Goal: Information Seeking & Learning: Learn about a topic

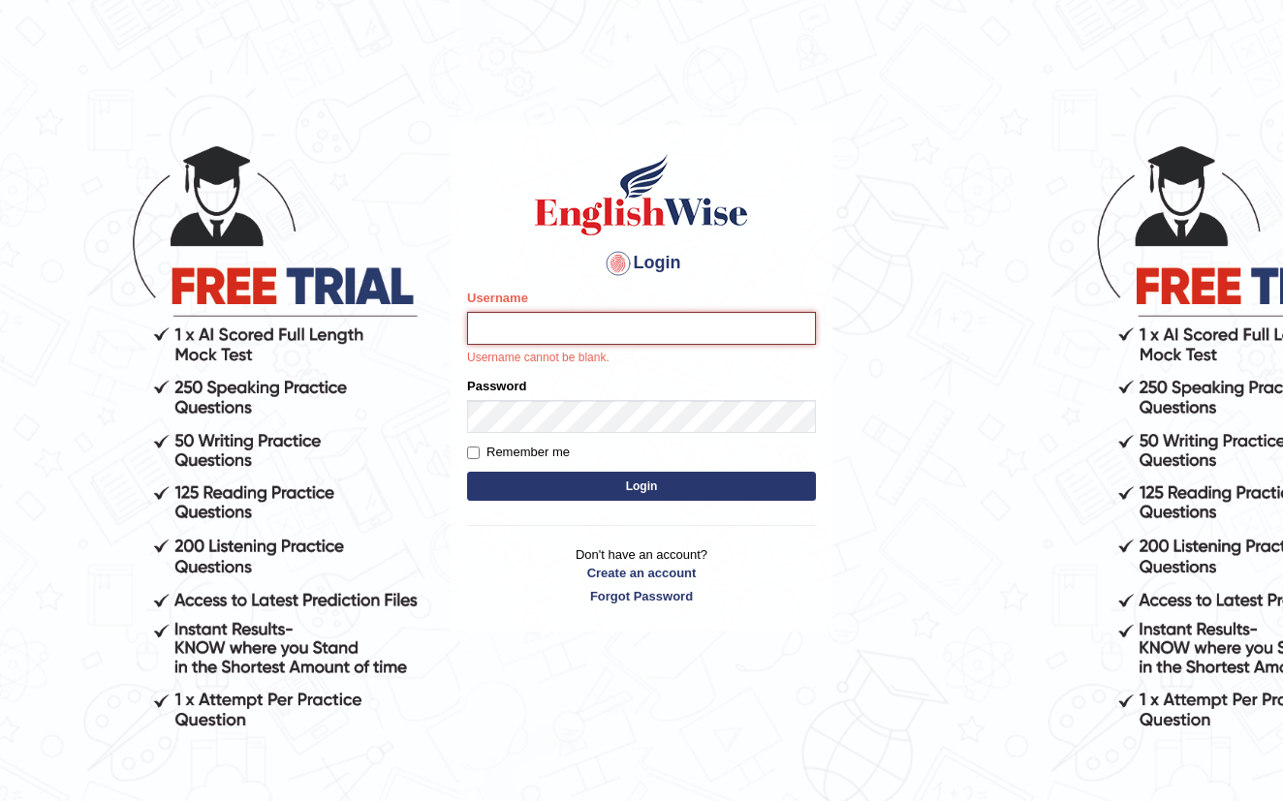
click at [570, 325] on input "Username" at bounding box center [641, 328] width 349 height 33
type input "Dechen"
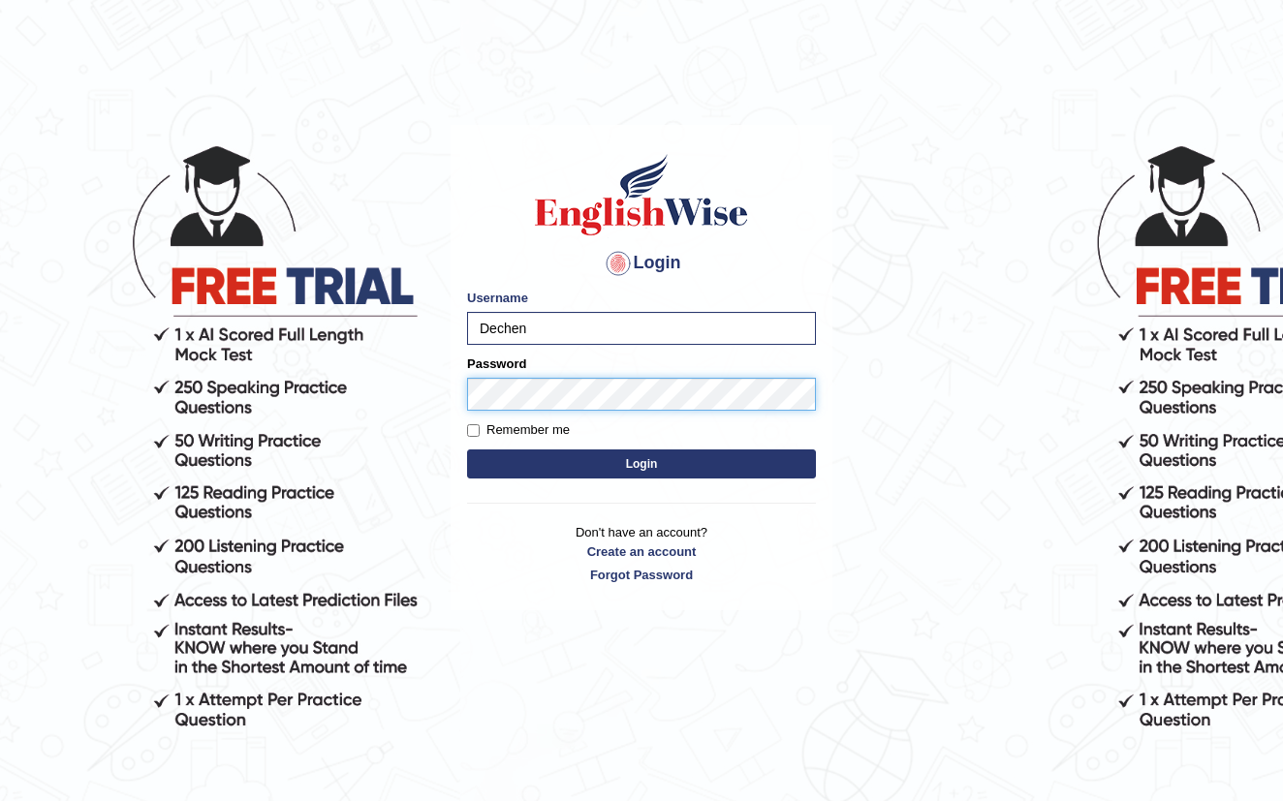
click at [642, 464] on button "Login" at bounding box center [641, 464] width 349 height 29
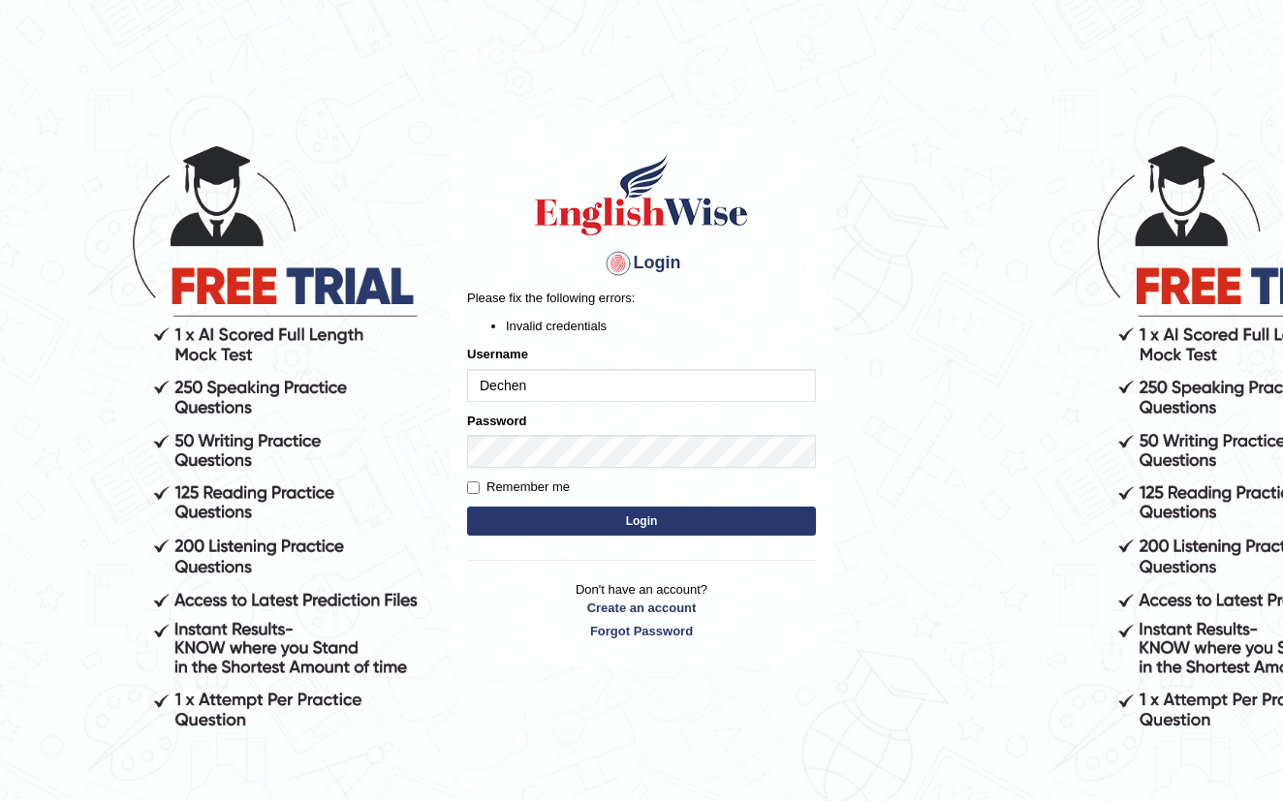
click at [656, 509] on button "Login" at bounding box center [641, 521] width 349 height 29
click at [647, 514] on button "Login" at bounding box center [641, 521] width 349 height 29
click at [639, 392] on input "Dechen" at bounding box center [641, 385] width 349 height 33
click at [482, 386] on input "Dechen" at bounding box center [641, 385] width 349 height 33
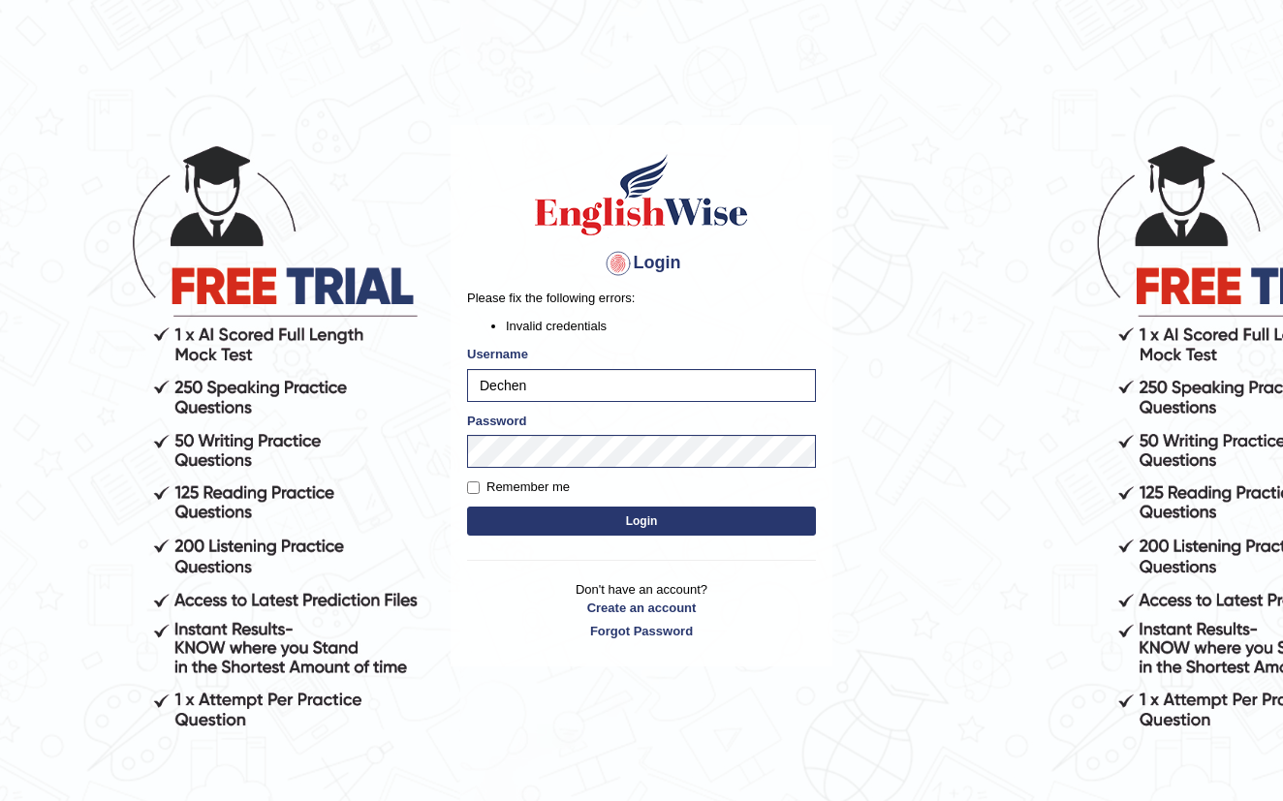
click at [629, 522] on button "Login" at bounding box center [641, 521] width 349 height 29
click at [642, 520] on button "Login" at bounding box center [641, 521] width 349 height 29
click at [567, 371] on input "Dechen" at bounding box center [641, 385] width 349 height 33
click at [571, 392] on input "Dechen" at bounding box center [641, 385] width 349 height 33
type input "Dechen30"
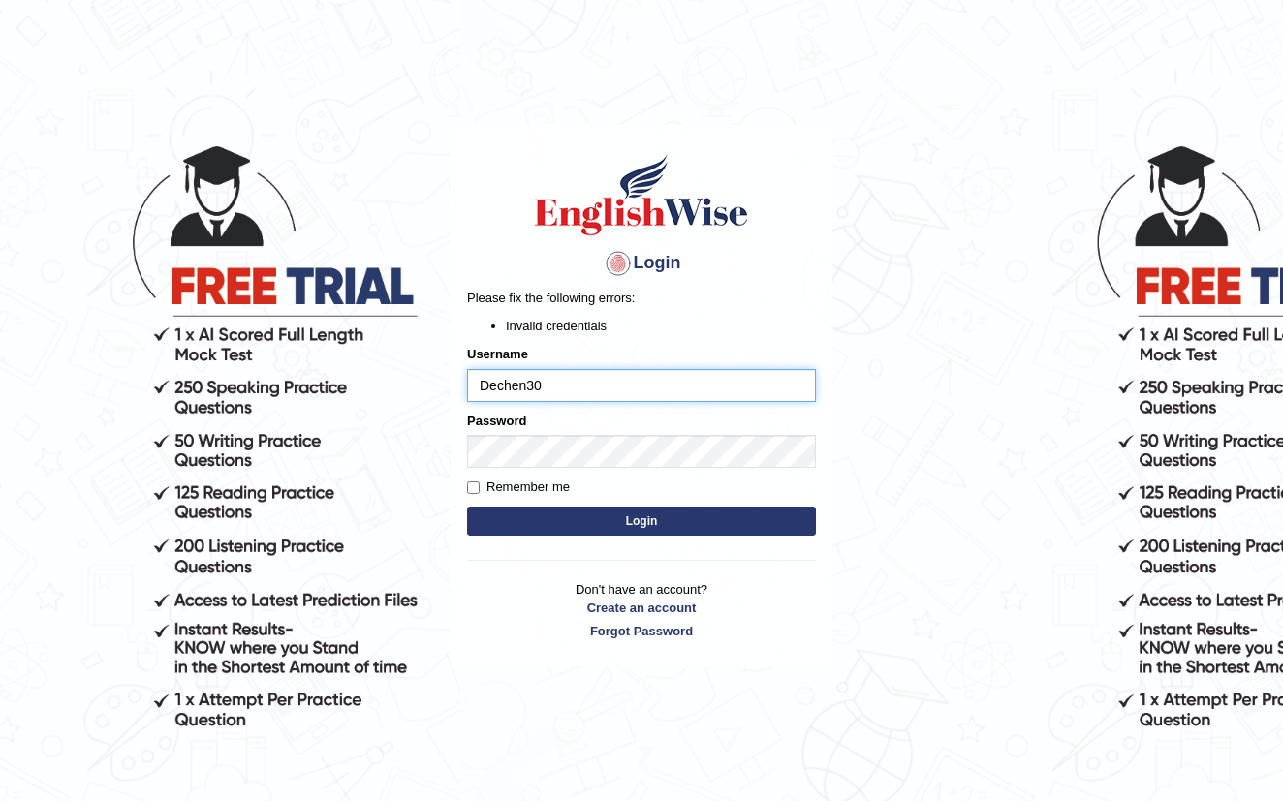
click at [642, 520] on button "Login" at bounding box center [641, 521] width 349 height 29
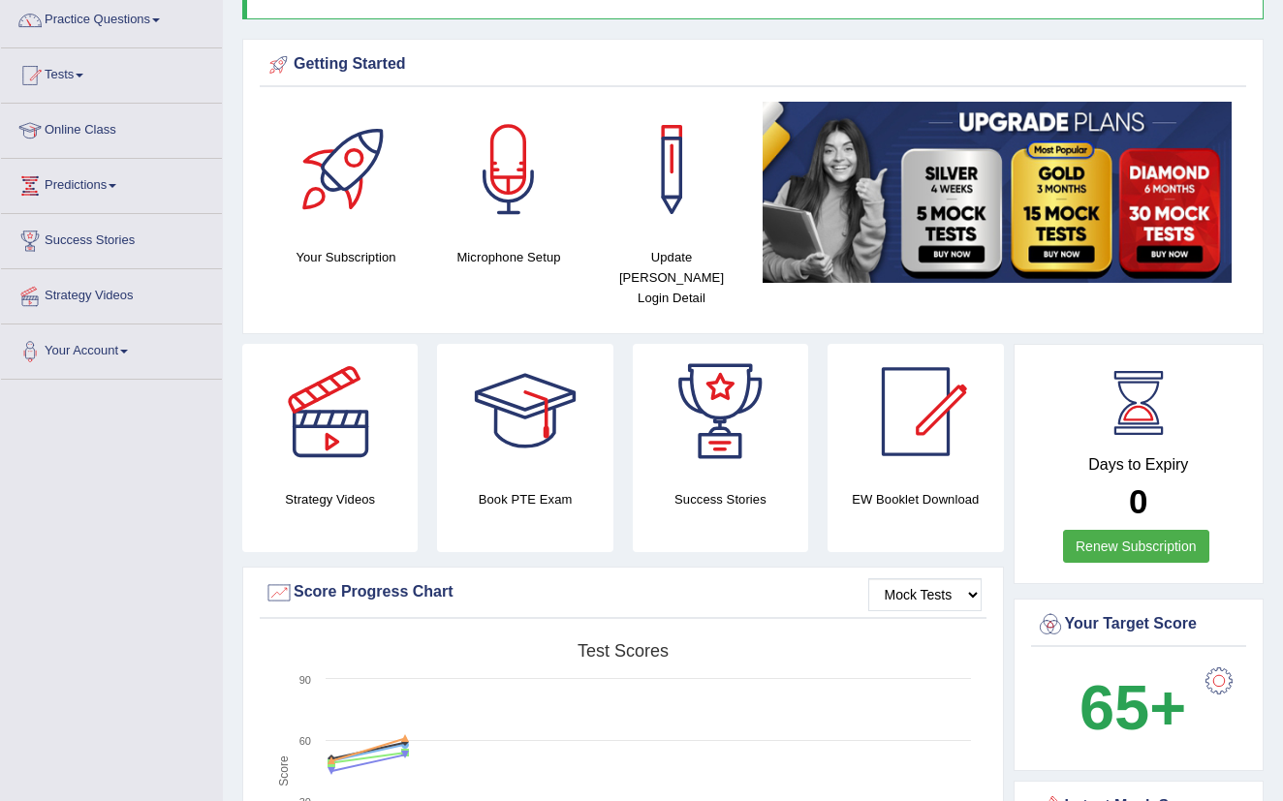
scroll to position [152, 0]
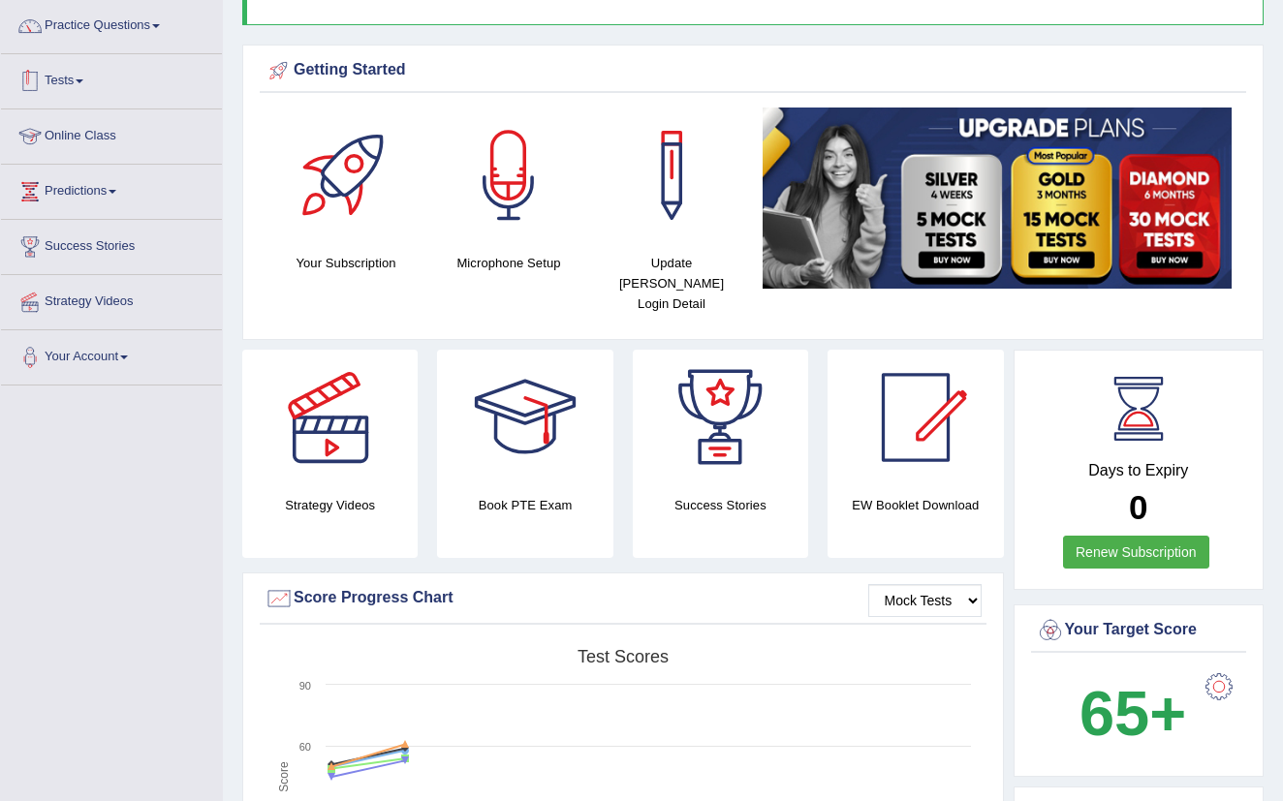
click at [84, 78] on link "Tests" at bounding box center [111, 78] width 221 height 48
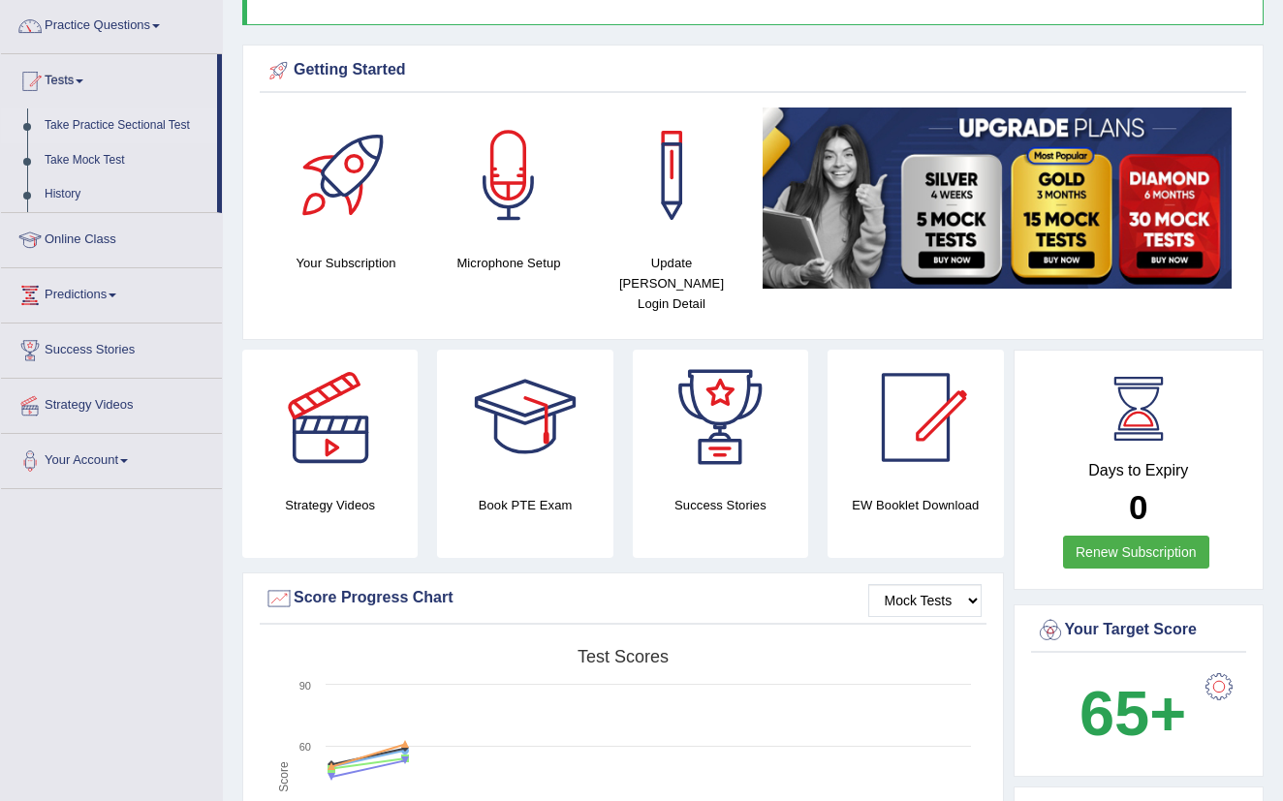
click at [86, 125] on link "Take Practice Sectional Test" at bounding box center [126, 126] width 181 height 35
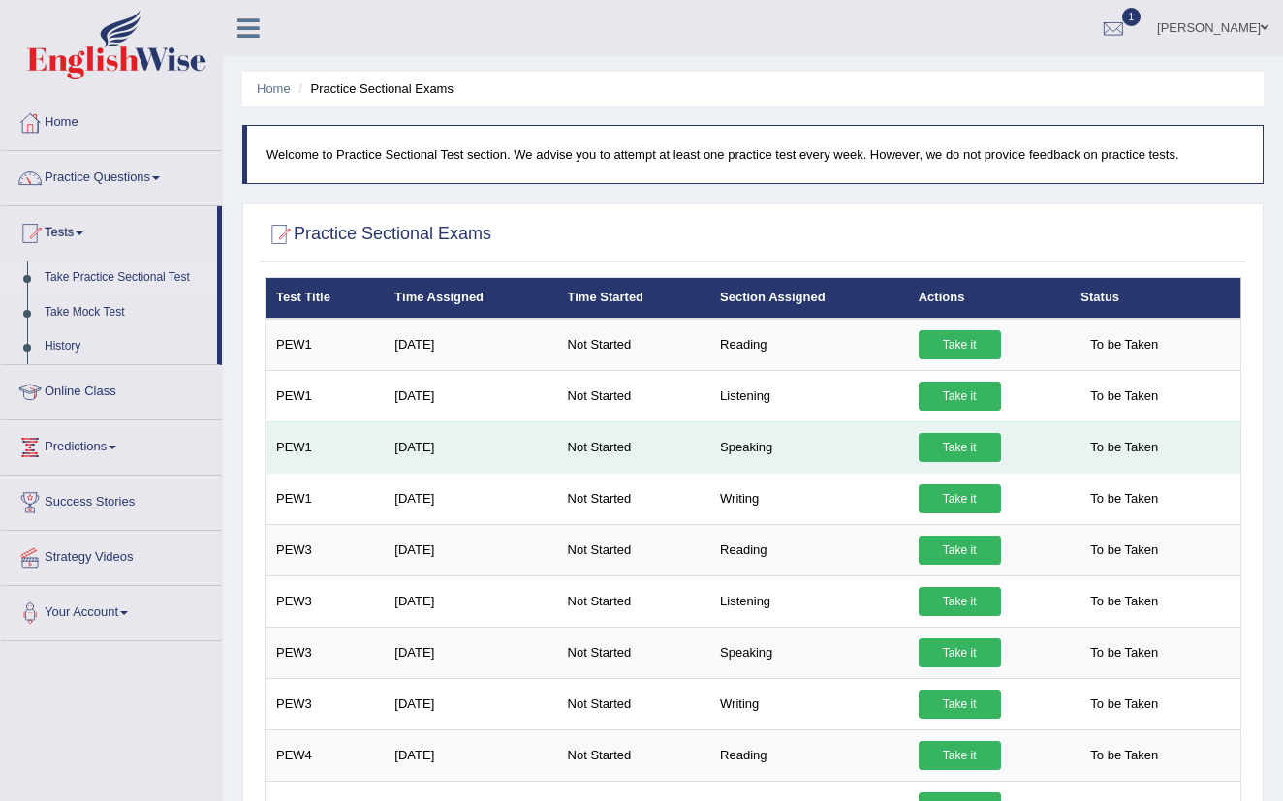
drag, startPoint x: 0, startPoint y: 0, endPoint x: 950, endPoint y: 449, distance: 1050.4
click at [950, 449] on link "Take it" at bounding box center [960, 447] width 82 height 29
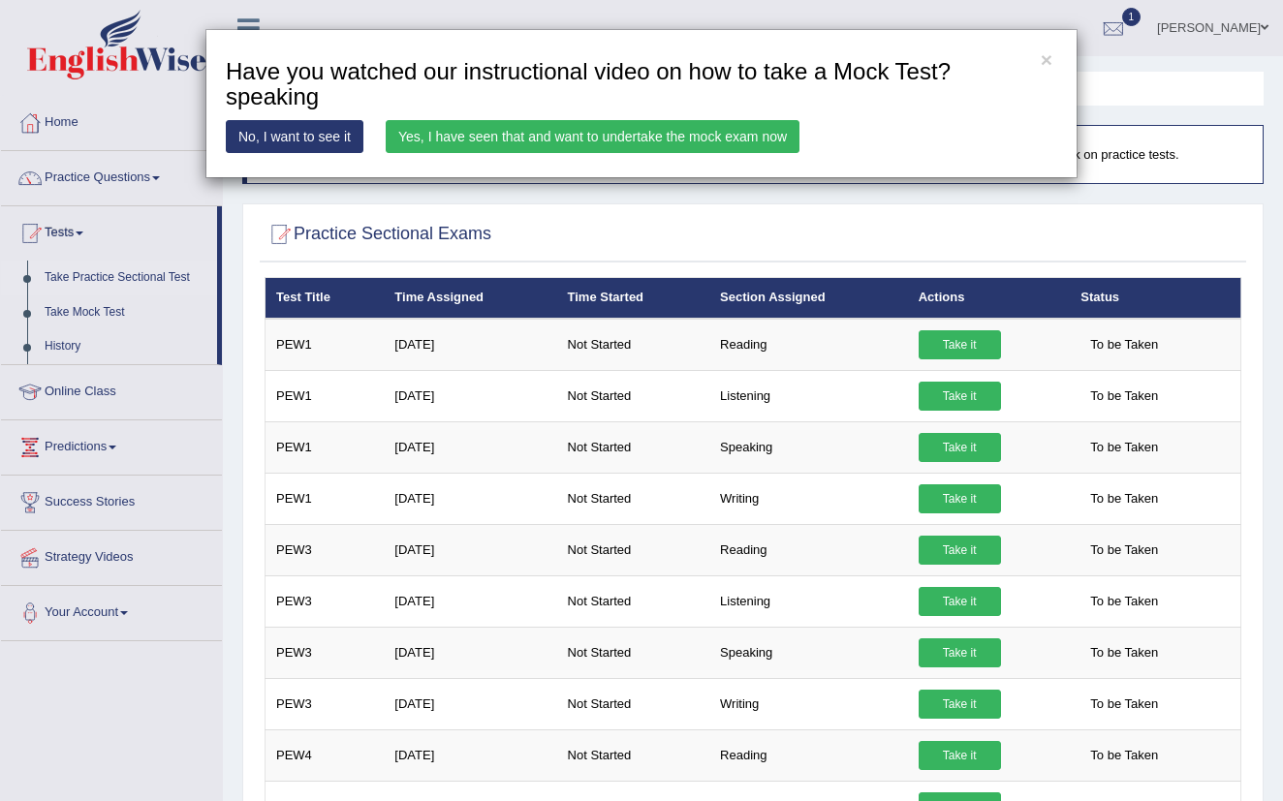
click at [115, 179] on div "× Have you watched our instructional video on how to take a Mock Test?speaking …" at bounding box center [641, 400] width 1283 height 801
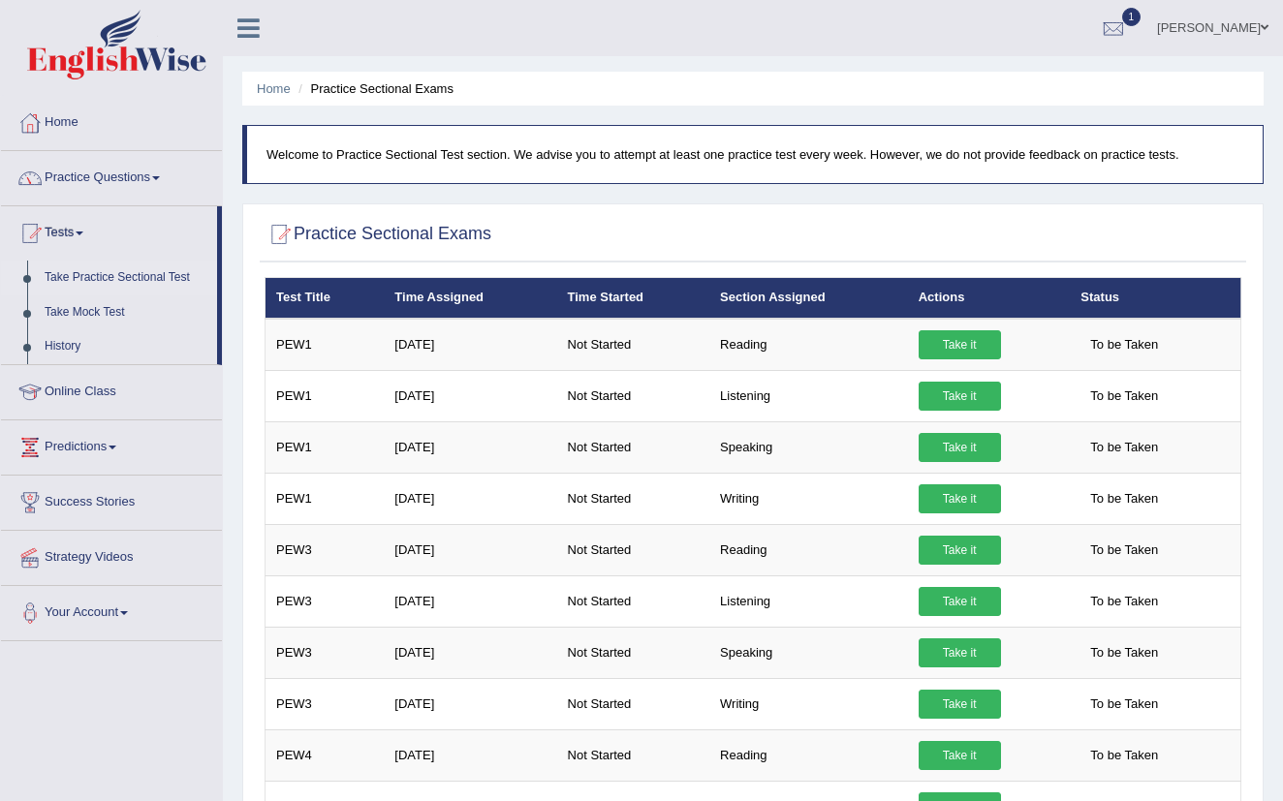
click at [115, 179] on link "Practice Questions" at bounding box center [111, 175] width 221 height 48
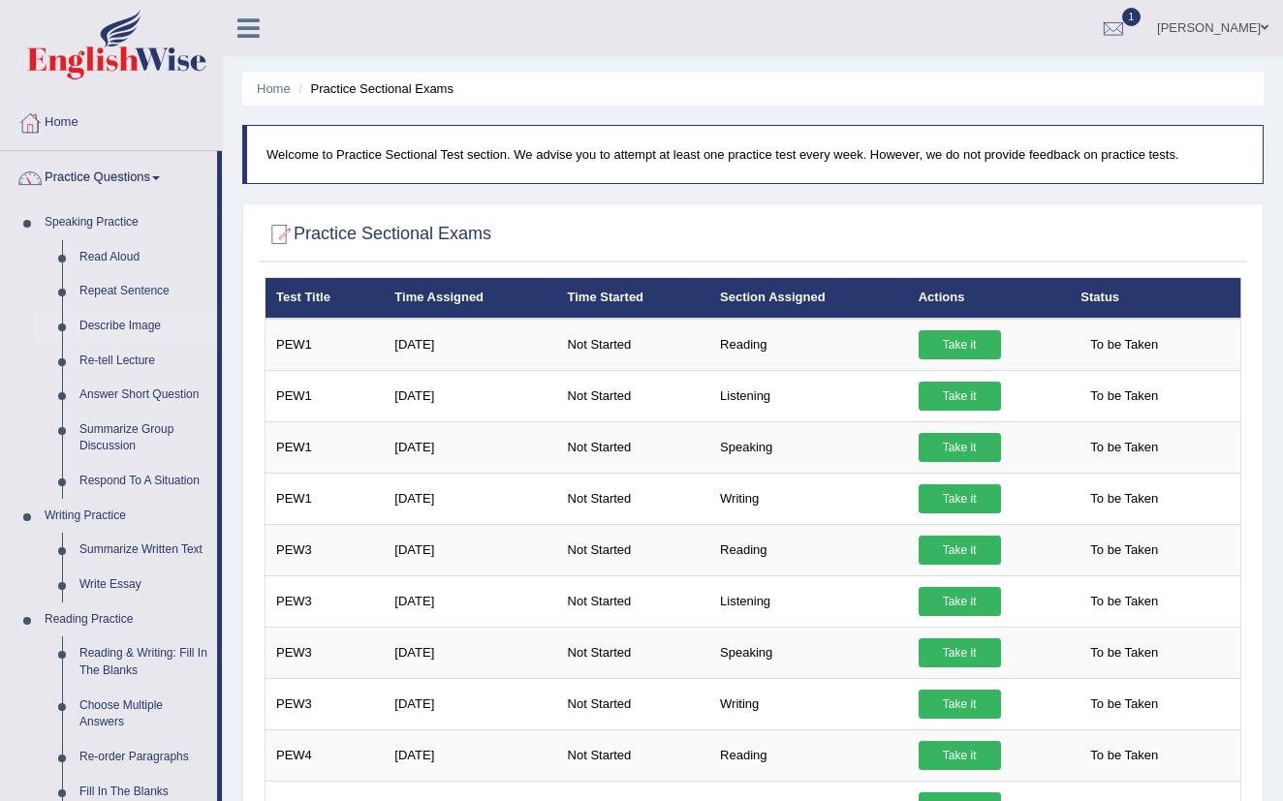
click at [106, 328] on link "Describe Image" at bounding box center [144, 326] width 146 height 35
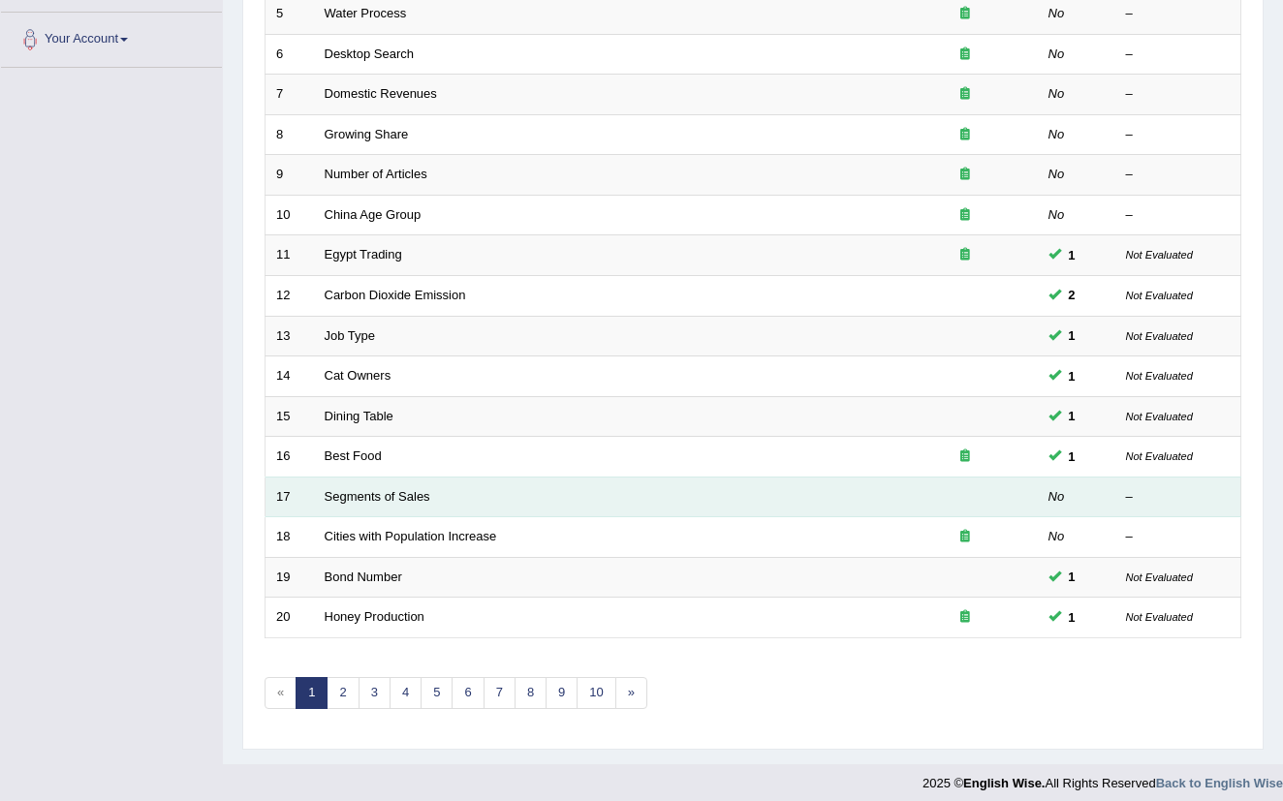
scroll to position [469, 0]
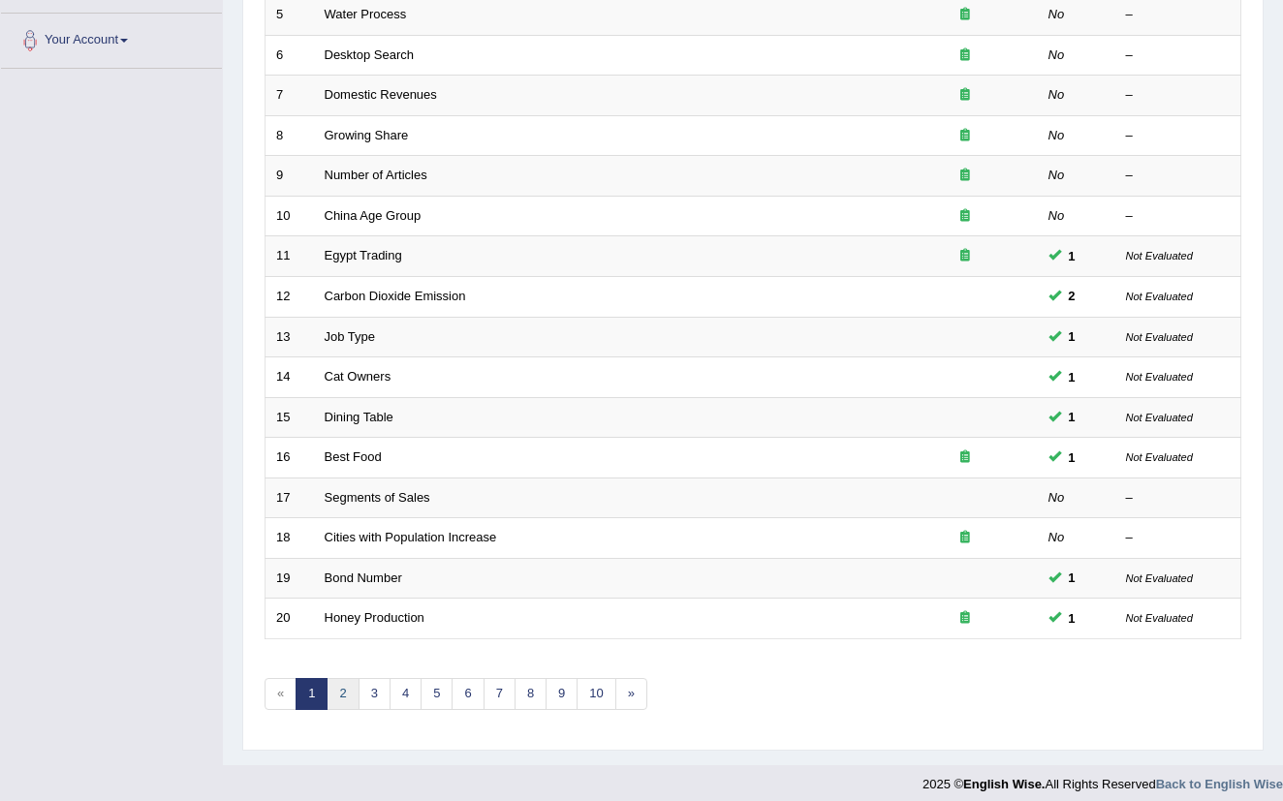
click at [339, 684] on link "2" at bounding box center [343, 694] width 32 height 32
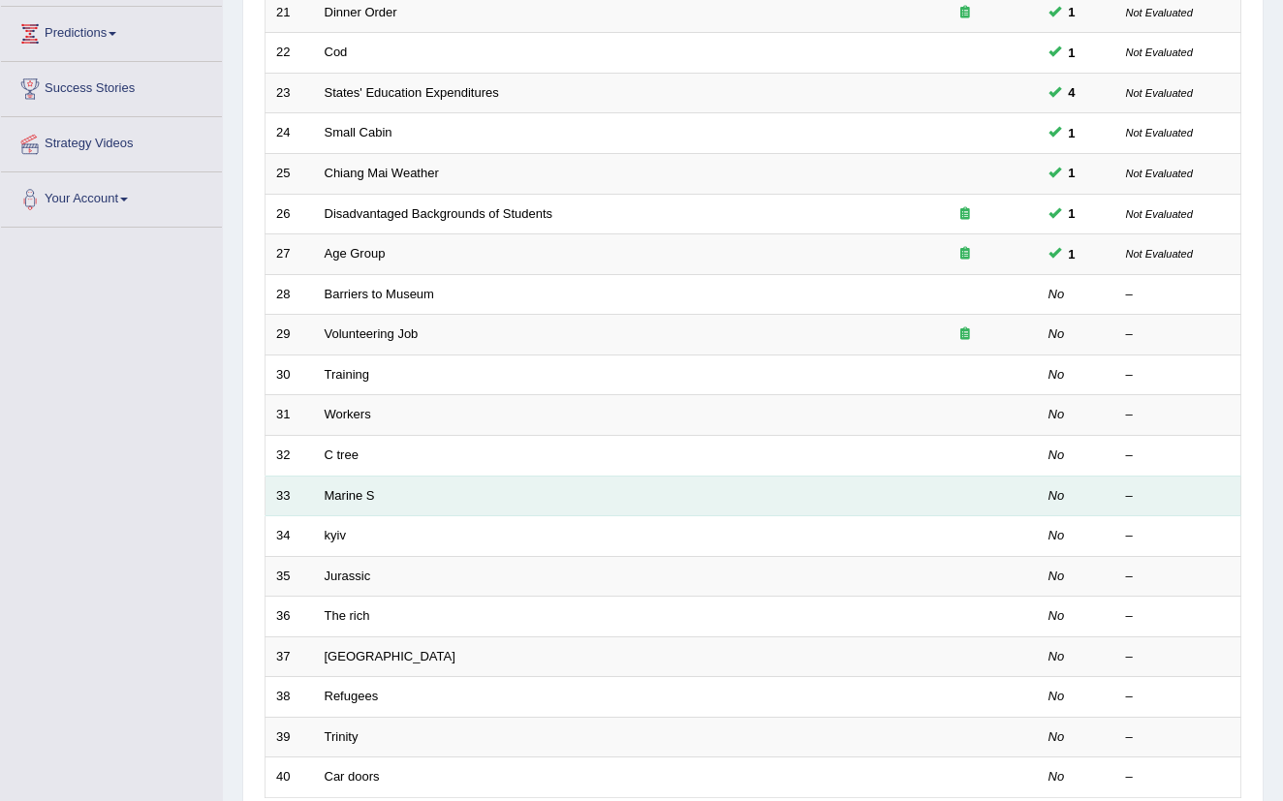
scroll to position [320, 0]
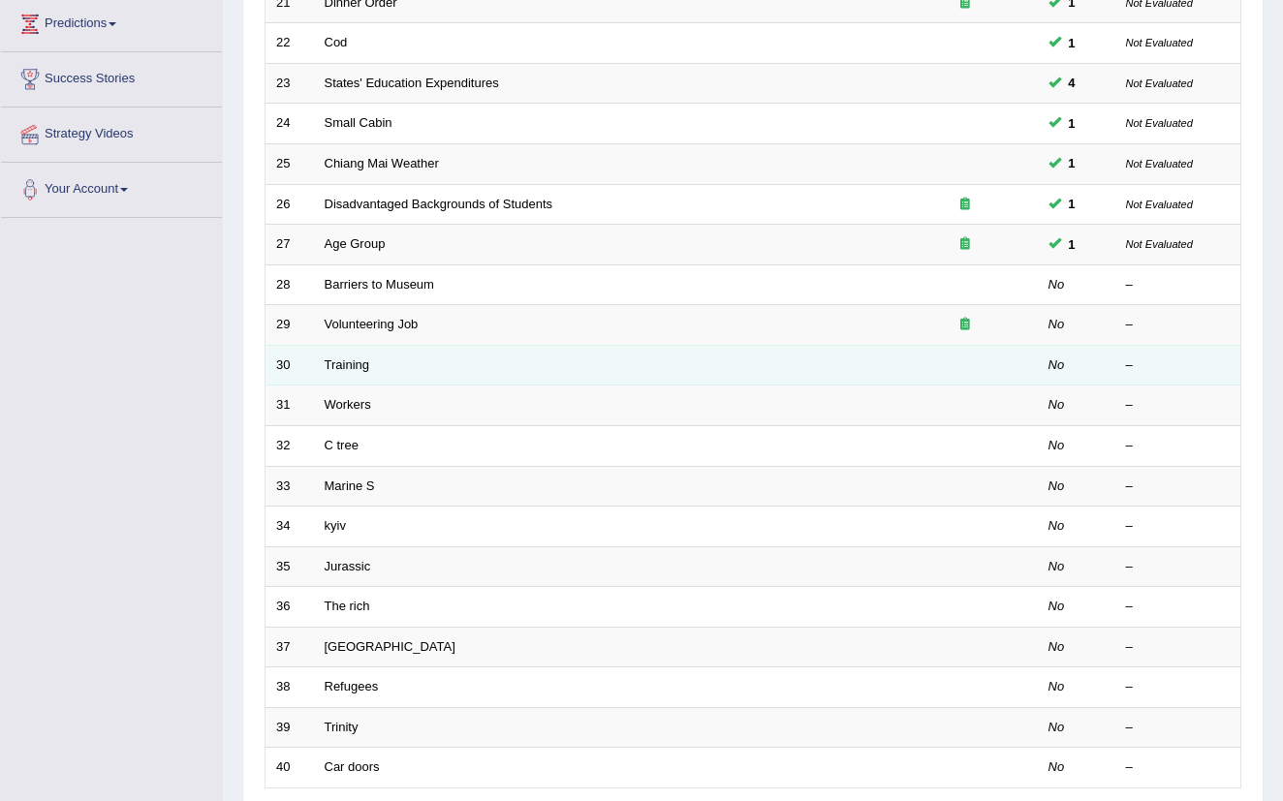
click at [939, 362] on td at bounding box center [965, 365] width 145 height 41
click at [575, 373] on td "Training" at bounding box center [603, 365] width 579 height 41
click at [353, 361] on link "Training" at bounding box center [347, 365] width 45 height 15
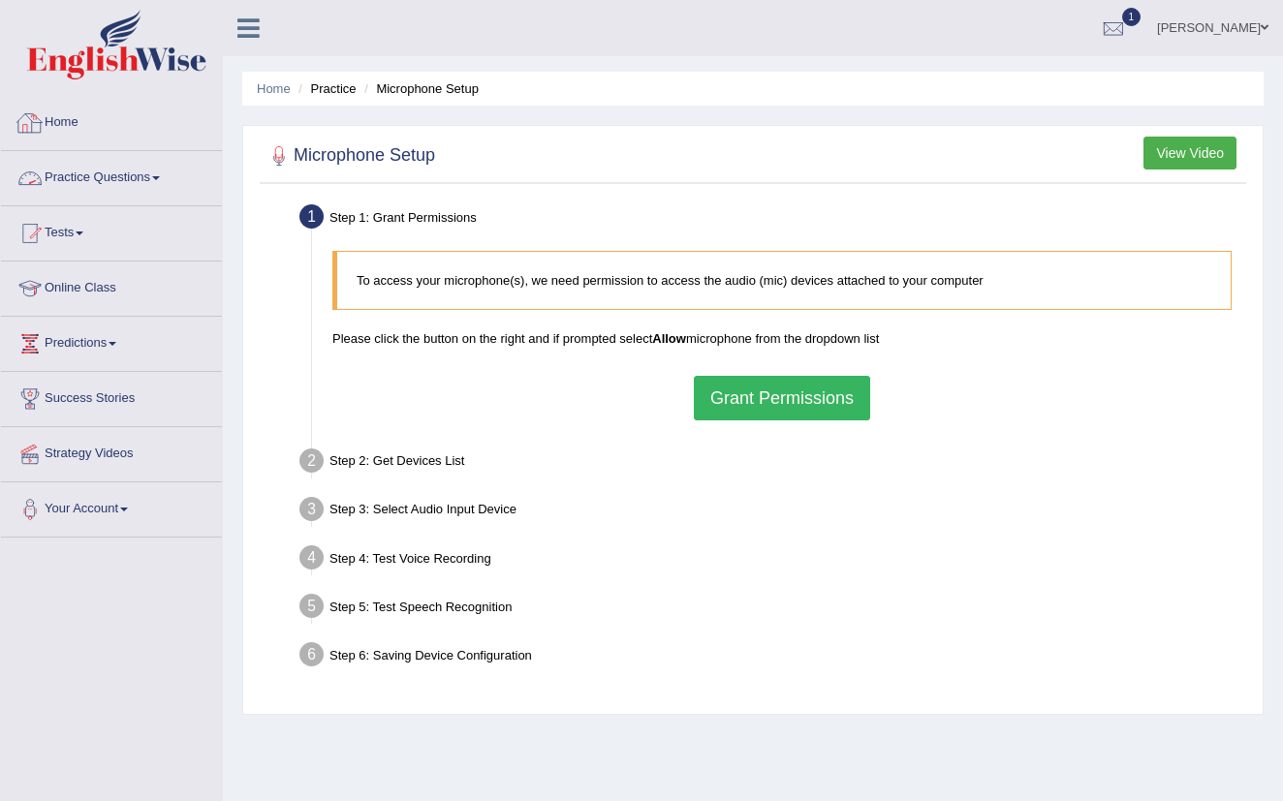
click at [56, 131] on link "Home" at bounding box center [111, 120] width 221 height 48
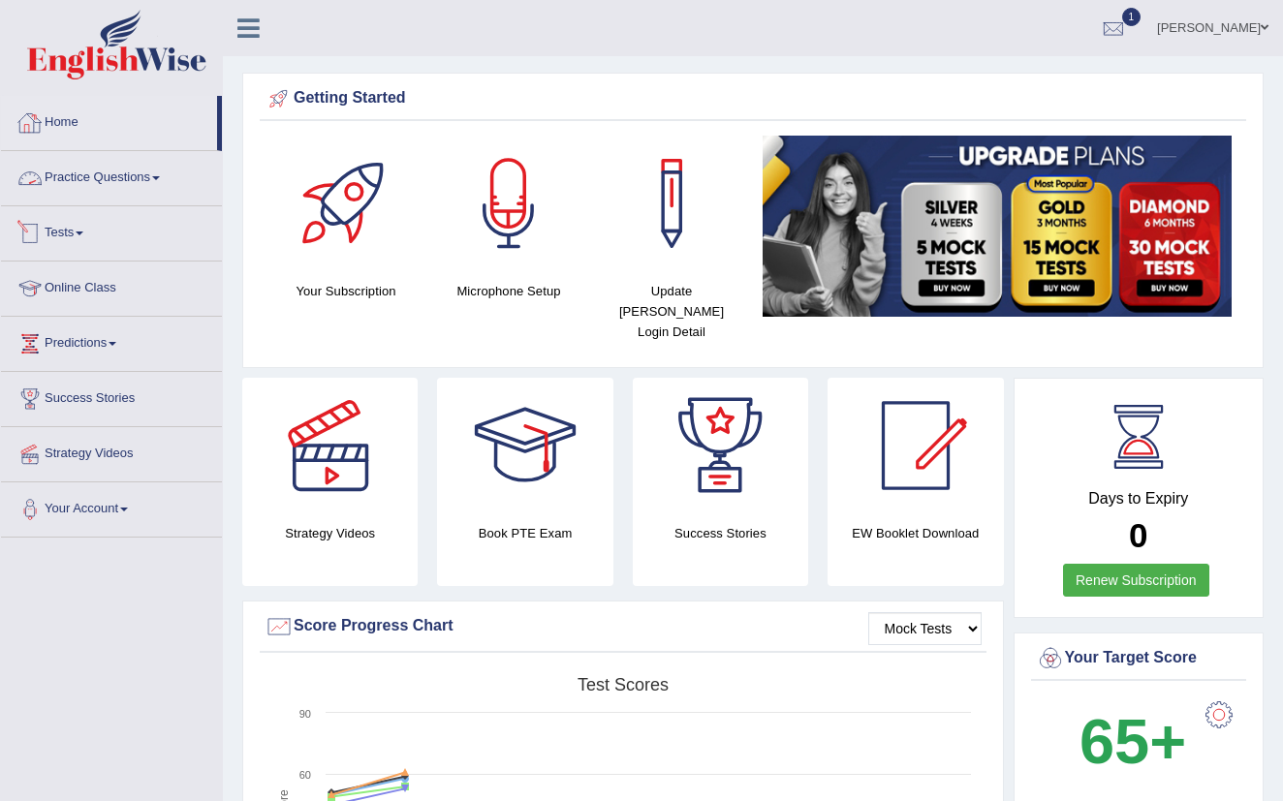
click at [121, 173] on link "Practice Questions" at bounding box center [111, 175] width 221 height 48
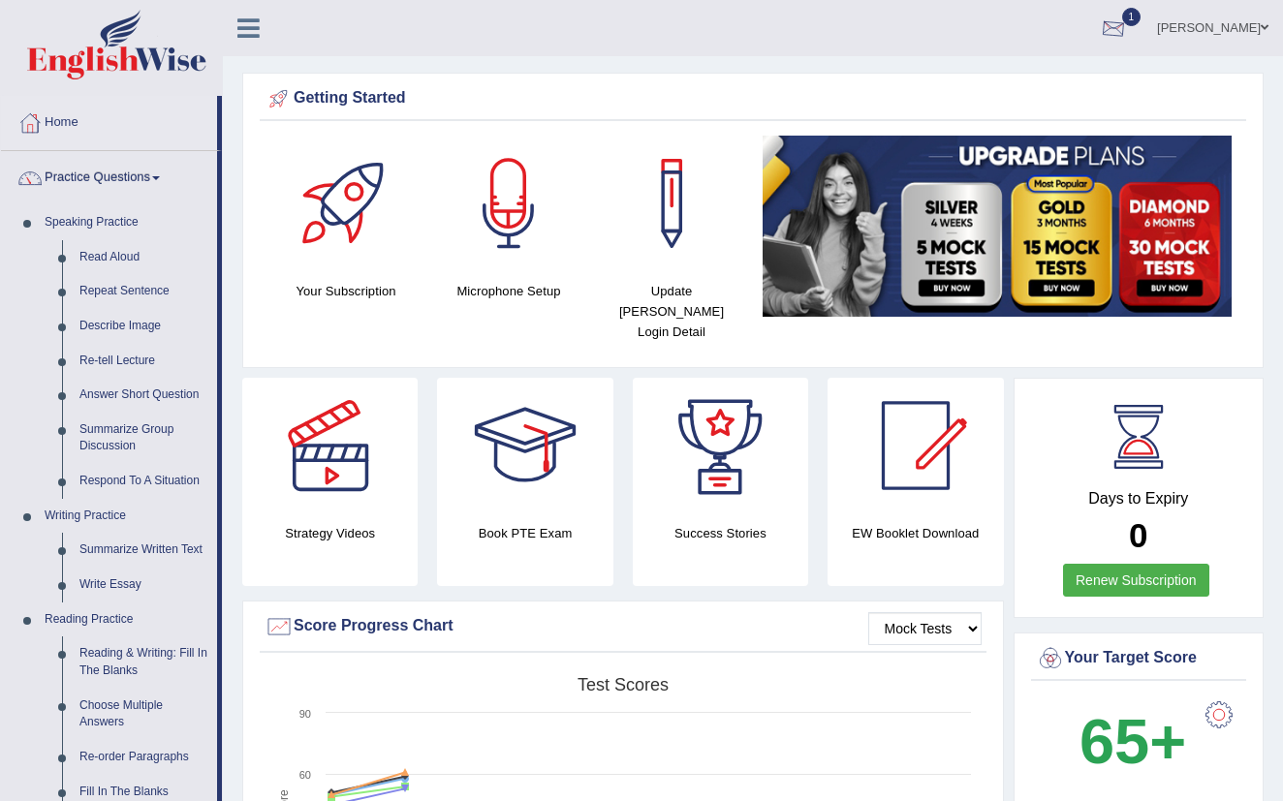
click at [1105, 28] on div at bounding box center [1113, 29] width 29 height 29
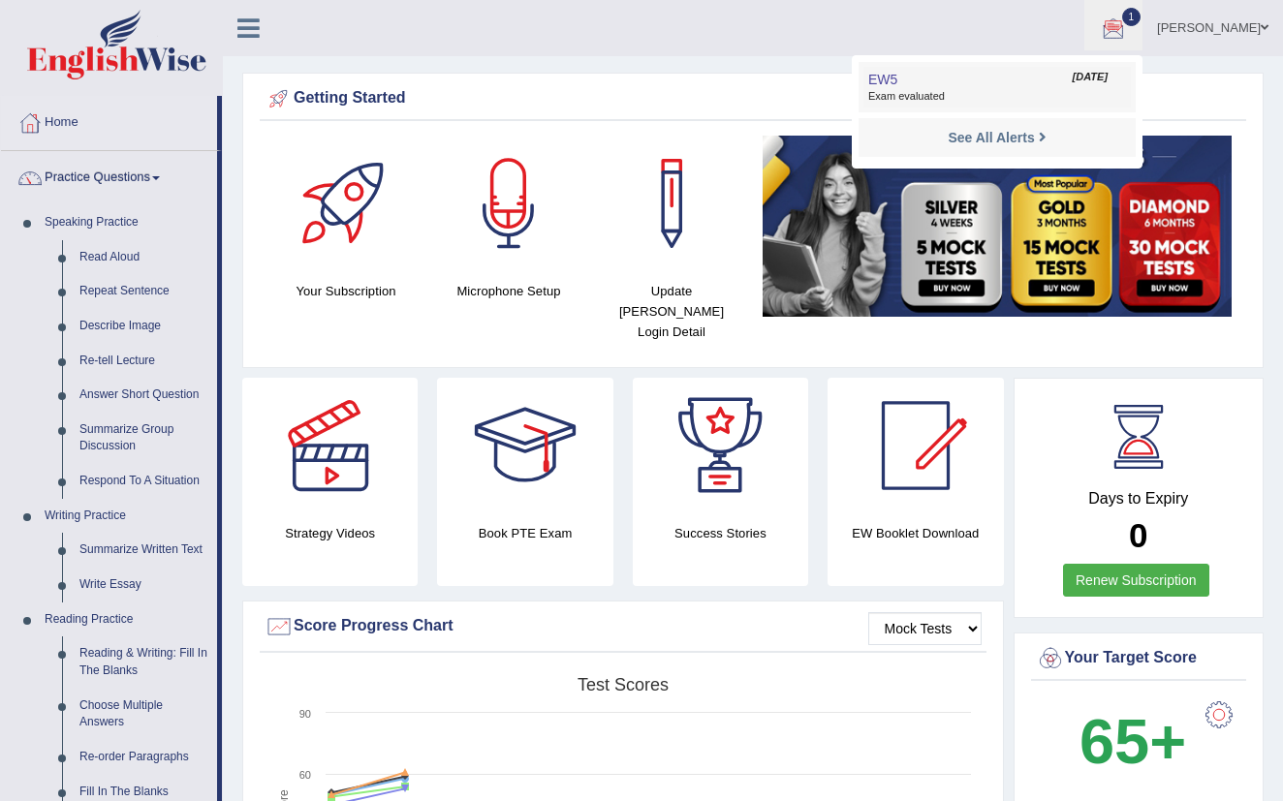
click at [1061, 88] on link "EW5 Sep 17, 2025 Exam evaluated" at bounding box center [996, 87] width 267 height 41
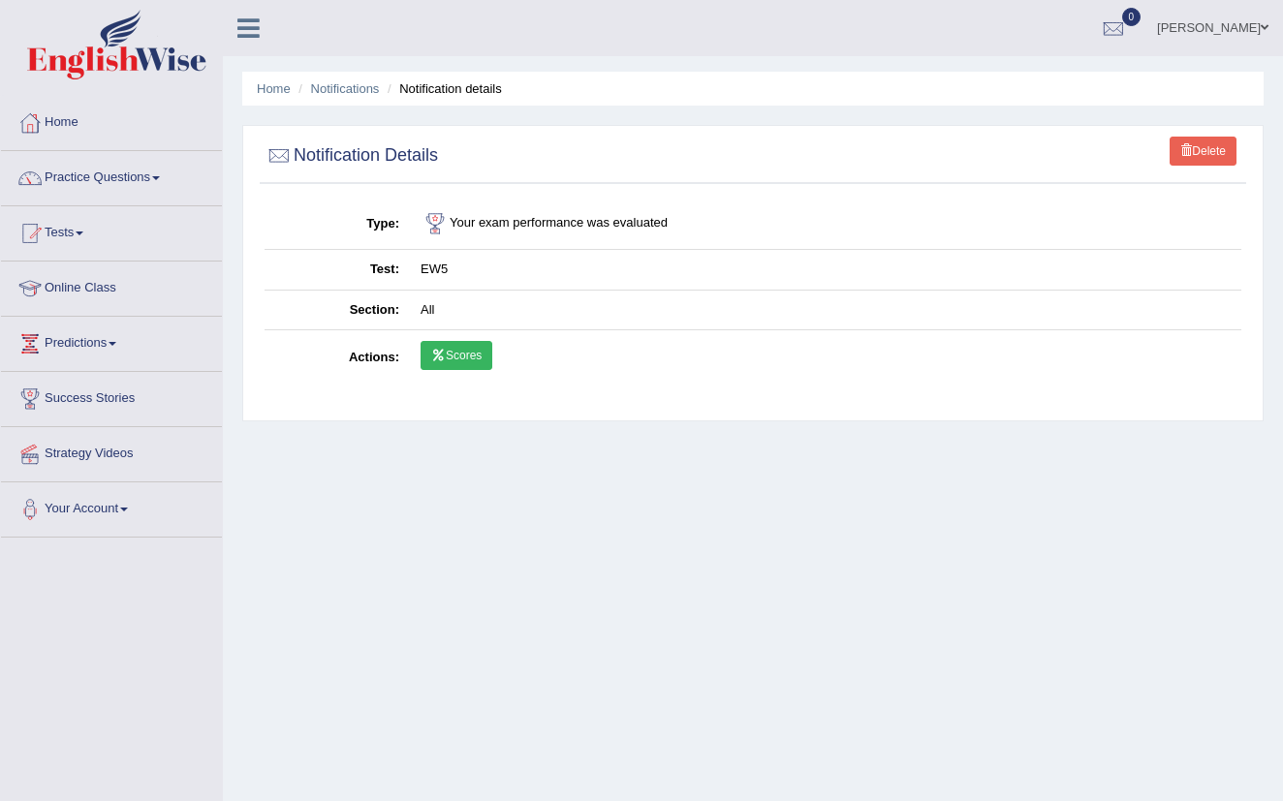
click at [449, 349] on link "Scores" at bounding box center [457, 355] width 72 height 29
click at [1204, 32] on link "[PERSON_NAME]" at bounding box center [1213, 25] width 141 height 50
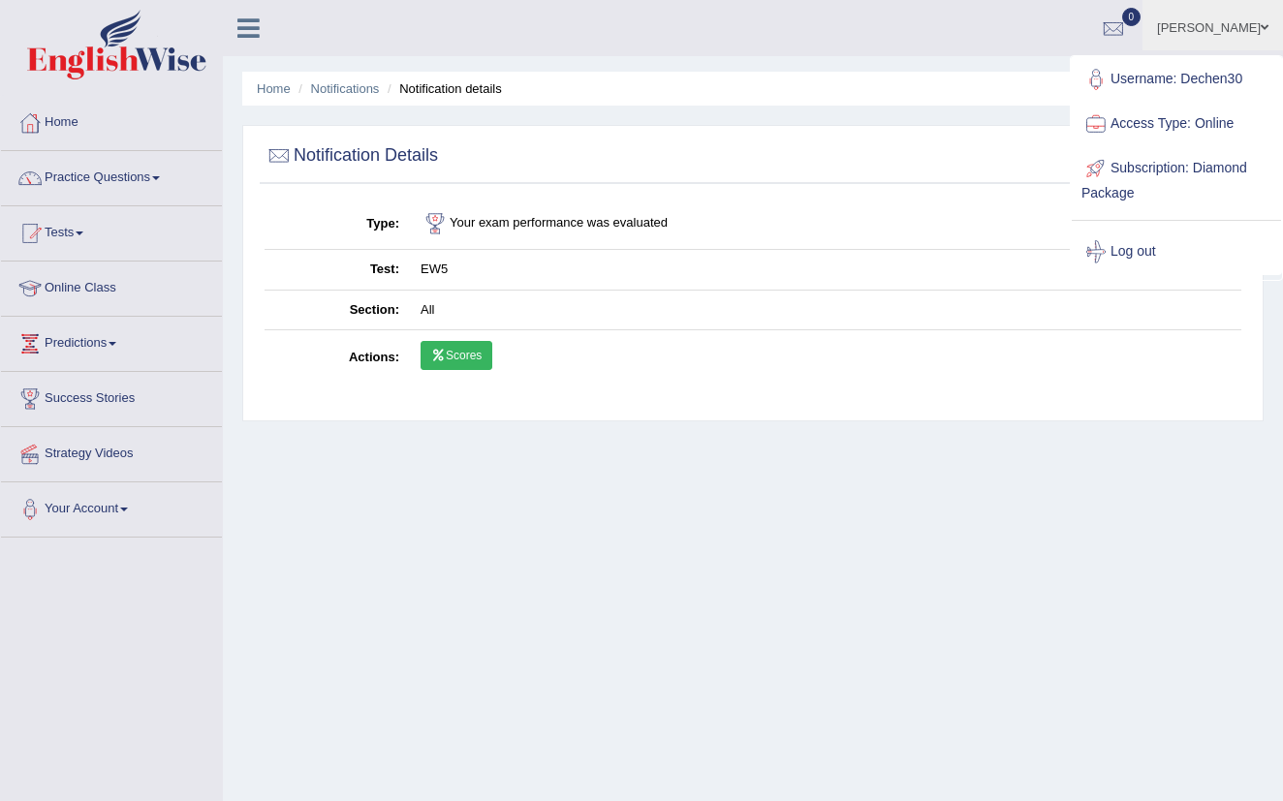
click at [870, 494] on div "Home Notifications Notification details Delete Notification Details Type Your e…" at bounding box center [753, 484] width 1060 height 969
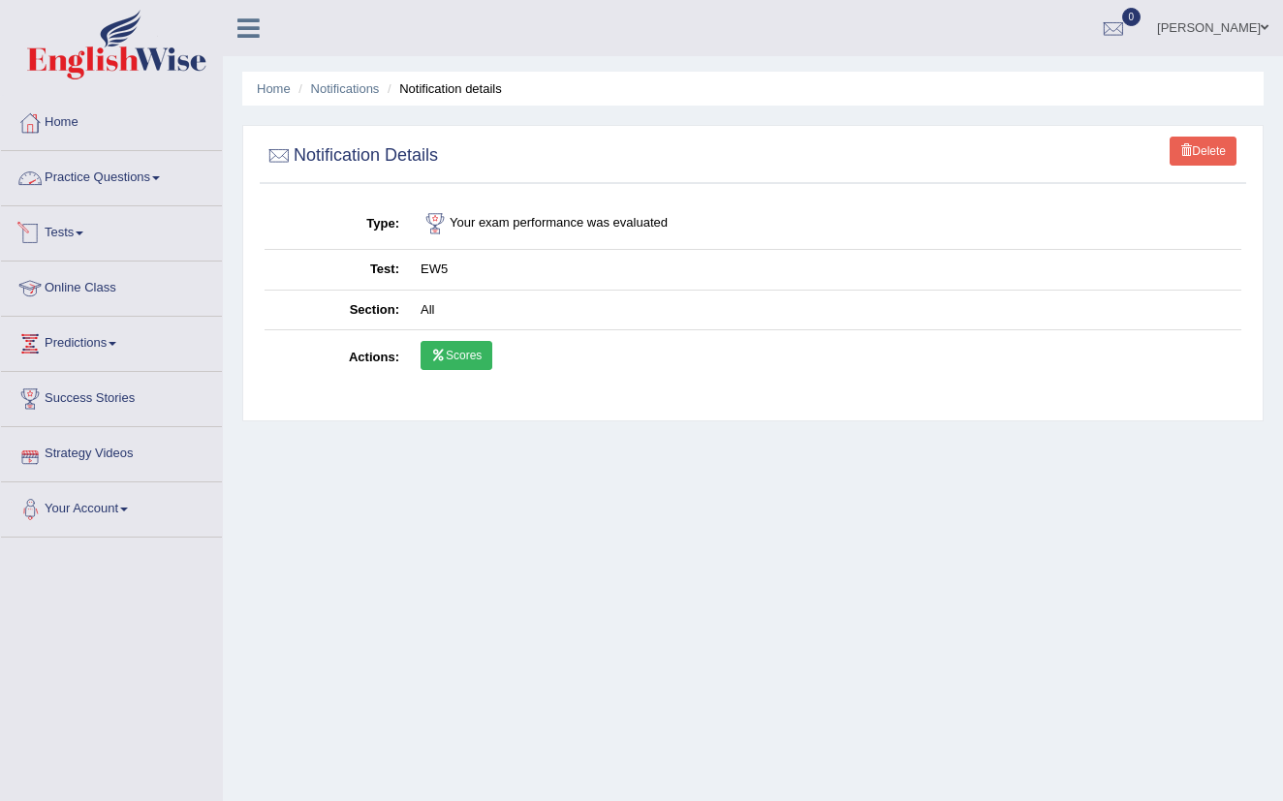
click at [157, 171] on link "Practice Questions" at bounding box center [111, 175] width 221 height 48
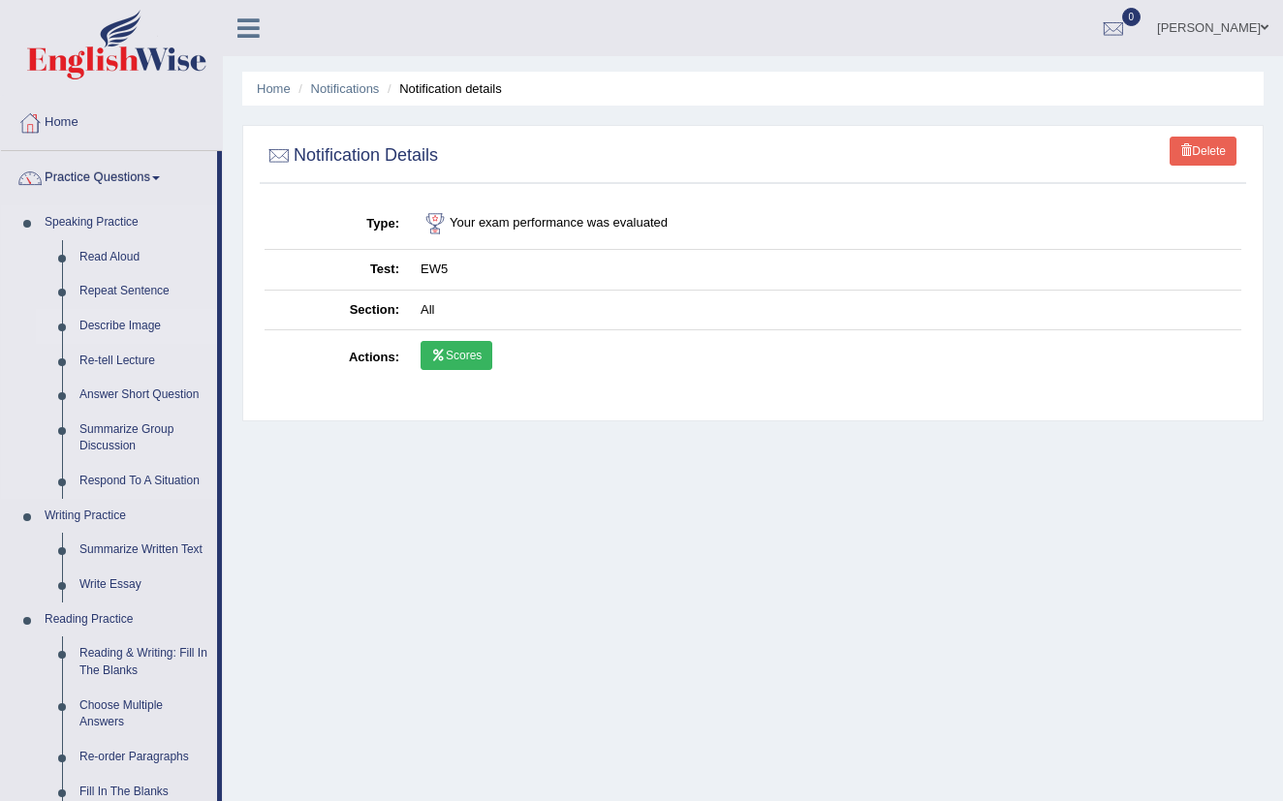
click at [121, 327] on link "Describe Image" at bounding box center [144, 326] width 146 height 35
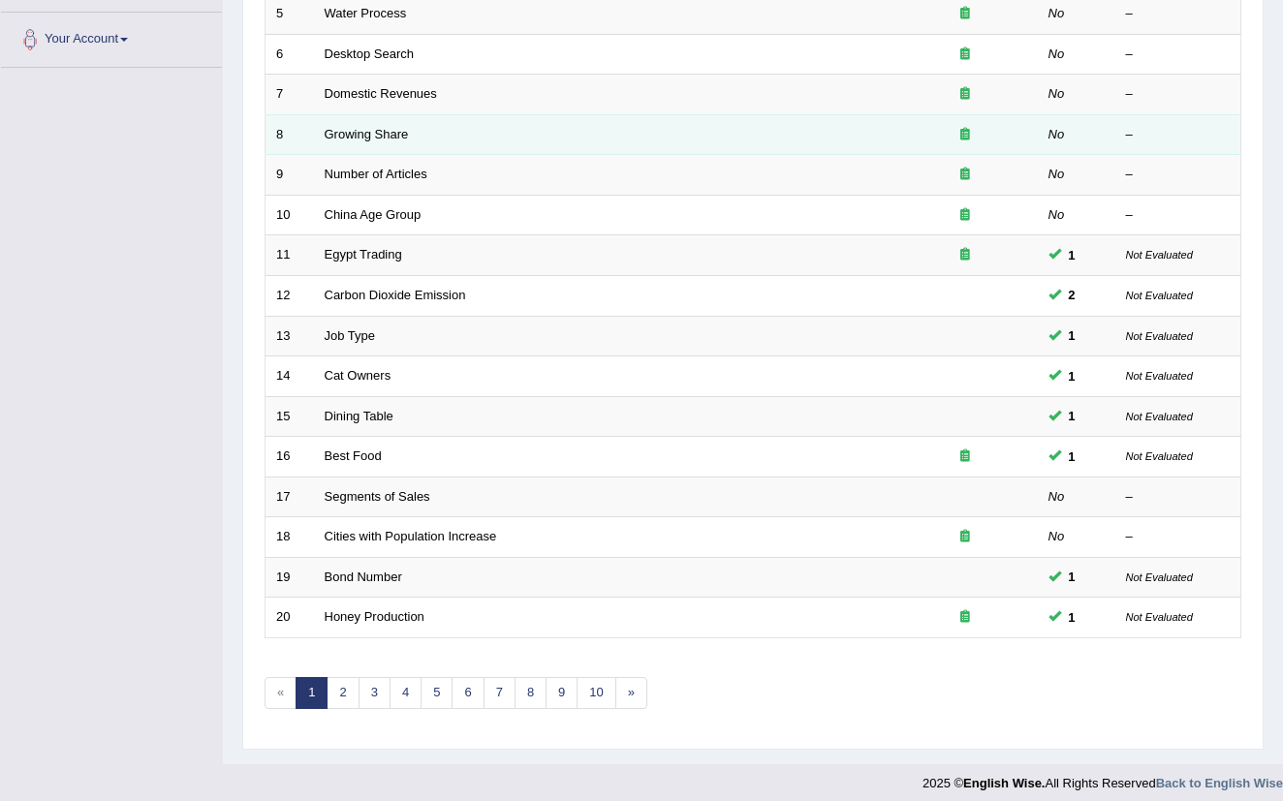
scroll to position [469, 0]
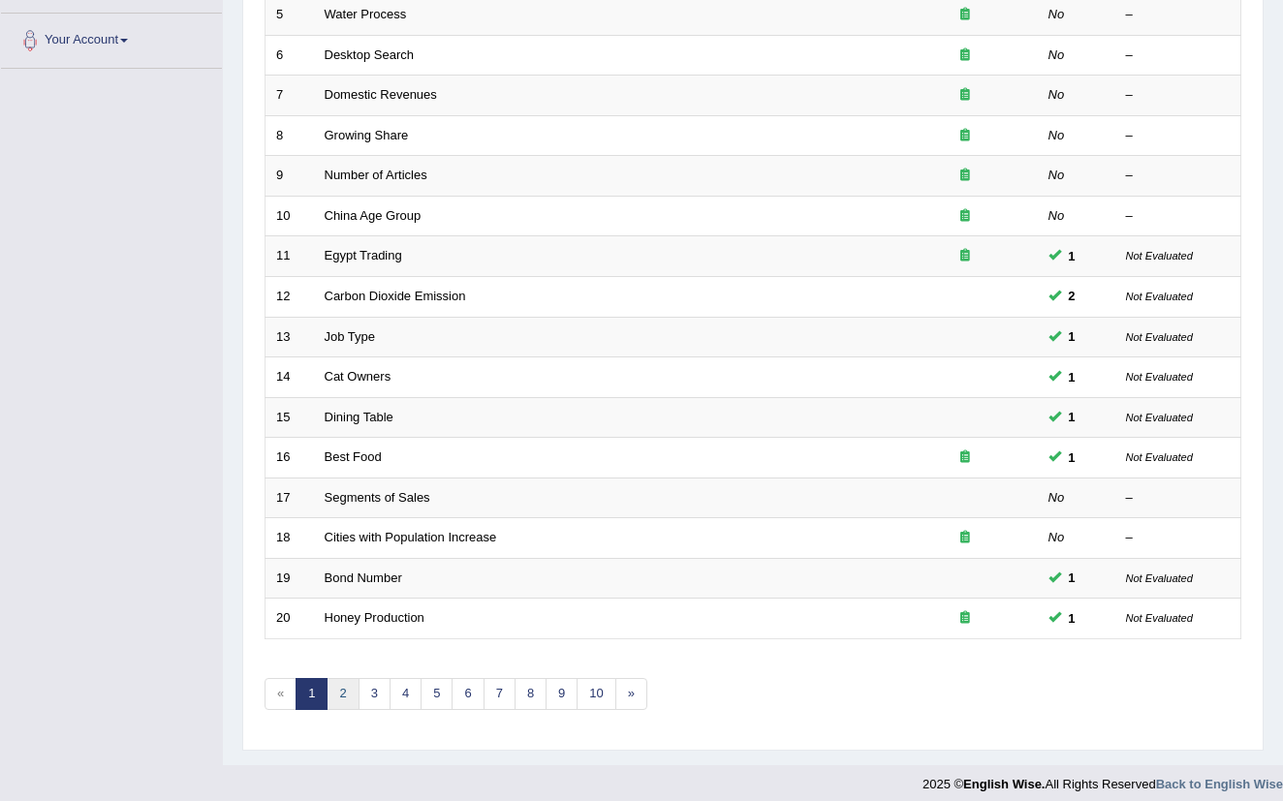
click at [338, 685] on link "2" at bounding box center [343, 694] width 32 height 32
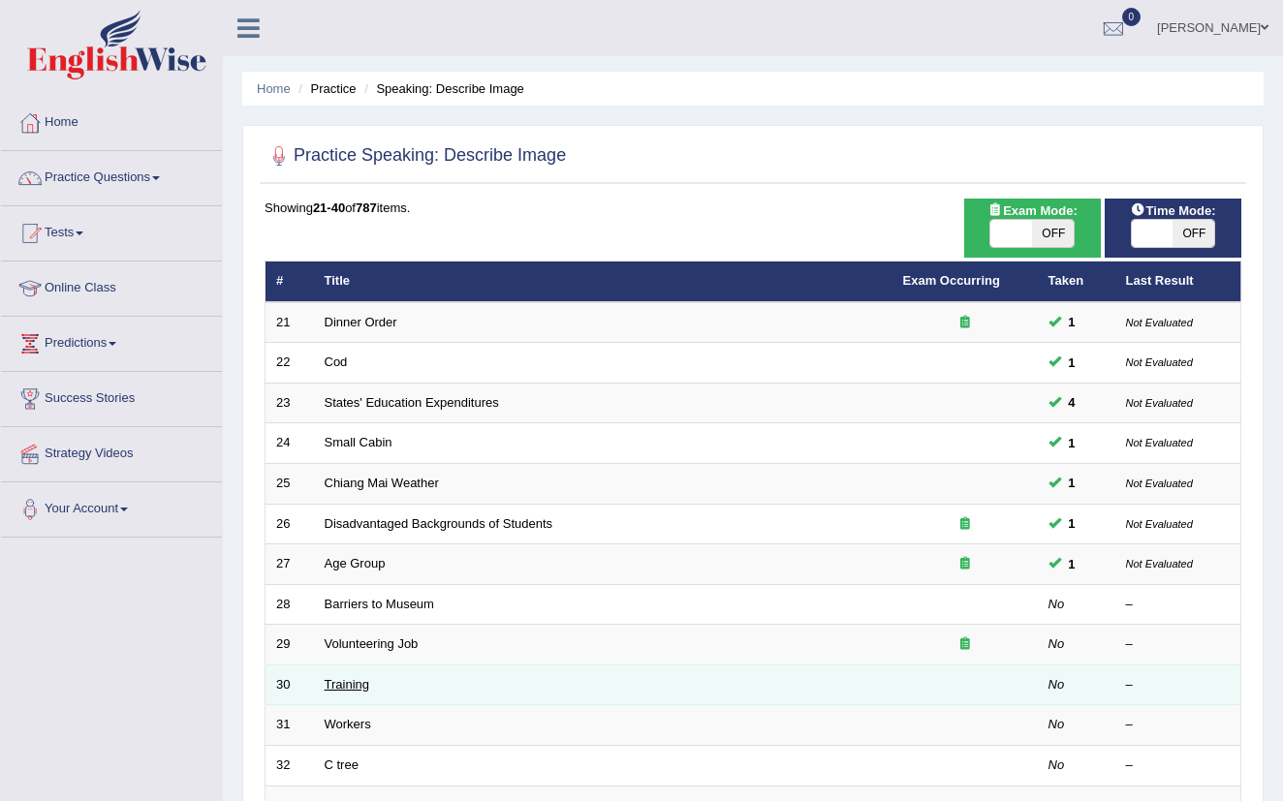
click at [345, 680] on link "Training" at bounding box center [347, 684] width 45 height 15
